Goal: Information Seeking & Learning: Learn about a topic

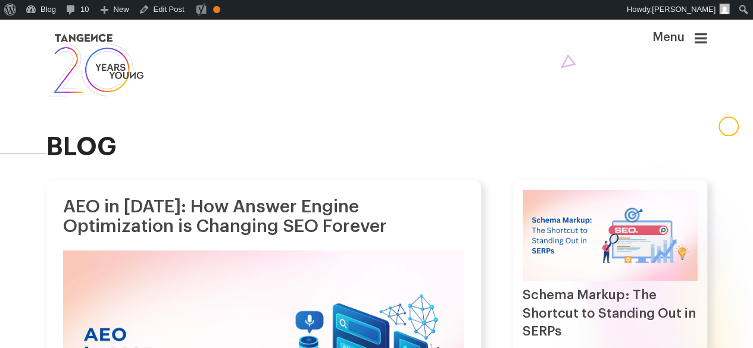
click at [707, 36] on icon at bounding box center [700, 38] width 12 height 14
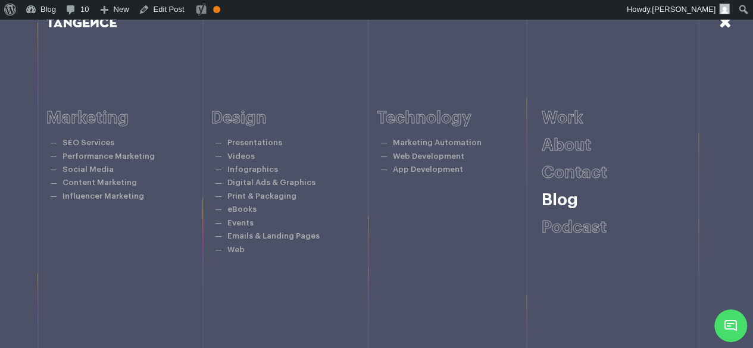
click at [564, 203] on link "Blog" at bounding box center [559, 200] width 36 height 17
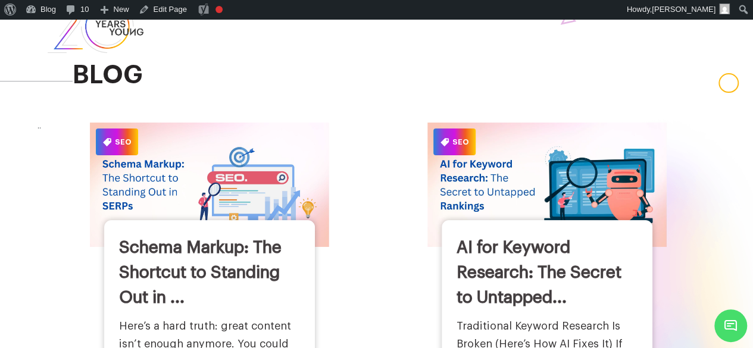
scroll to position [48, 0]
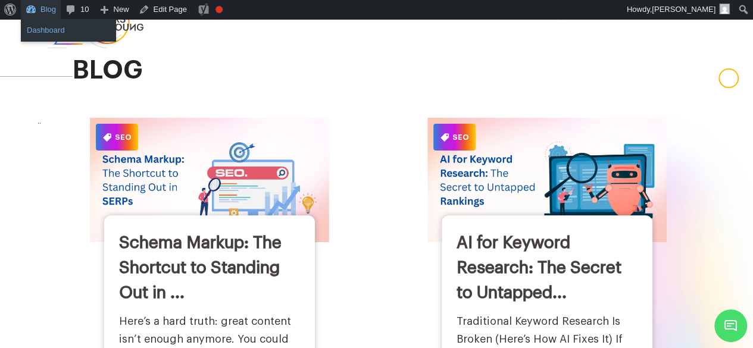
click at [40, 28] on link "Dashboard" at bounding box center [68, 30] width 95 height 15
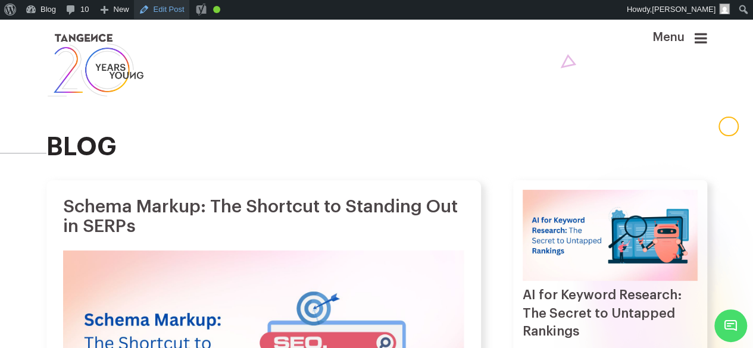
drag, startPoint x: 161, startPoint y: 12, endPoint x: 149, endPoint y: 10, distance: 11.6
click at [149, 10] on link "Edit Post" at bounding box center [161, 9] width 55 height 19
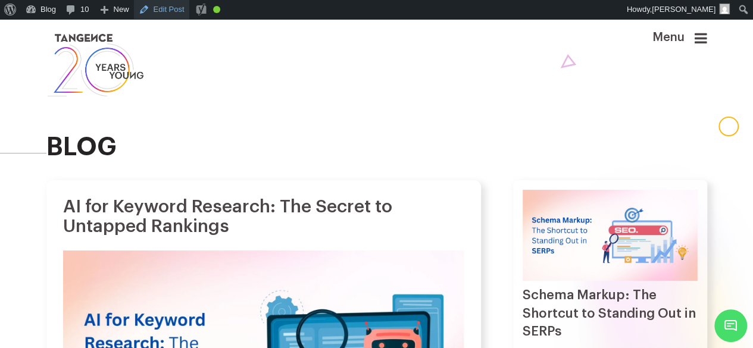
click at [164, 12] on link "Edit Post" at bounding box center [161, 9] width 55 height 19
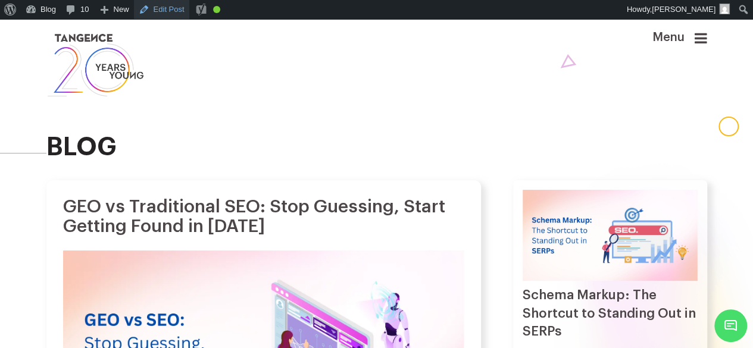
click at [160, 12] on link "Edit Post" at bounding box center [161, 9] width 55 height 19
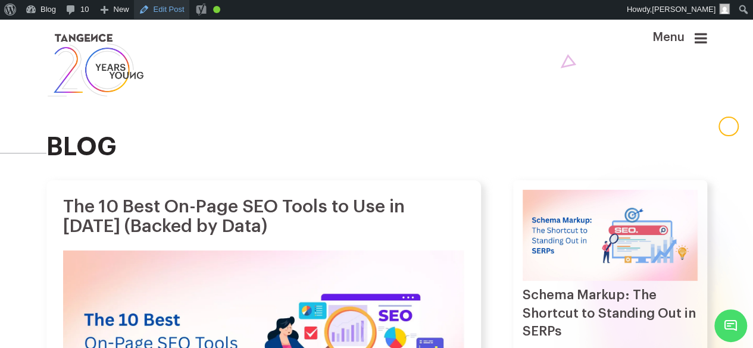
click at [162, 14] on link "Edit Post" at bounding box center [161, 9] width 55 height 19
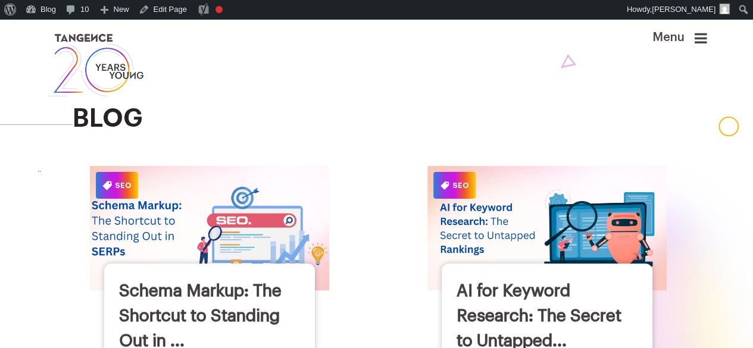
click at [264, 261] on img at bounding box center [209, 228] width 263 height 137
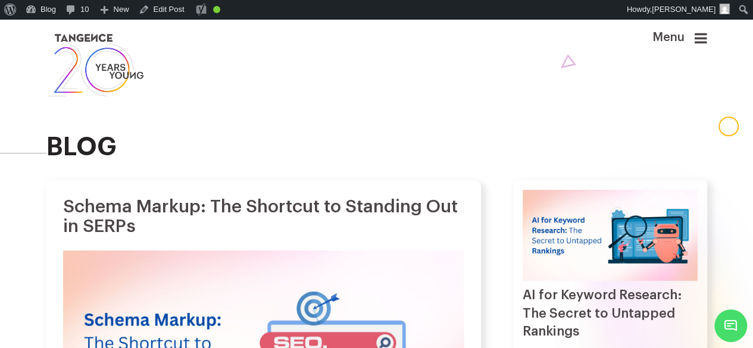
click at [705, 36] on icon at bounding box center [700, 38] width 12 height 14
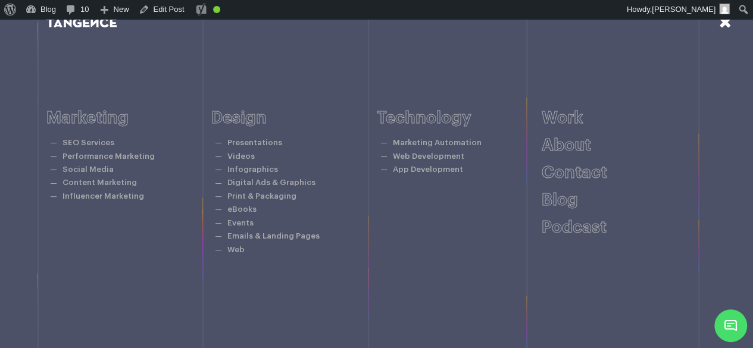
click at [725, 27] on icon at bounding box center [725, 21] width 12 height 15
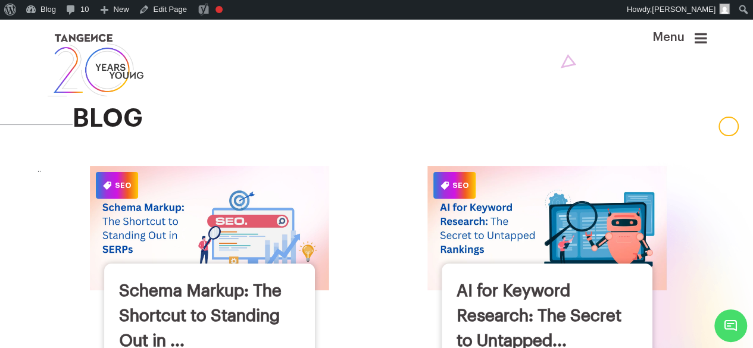
click at [314, 61] on link at bounding box center [319, 65] width 547 height 68
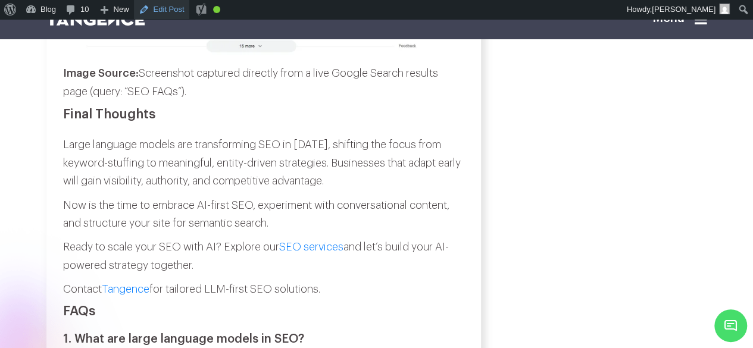
scroll to position [5528, 0]
